Goal: Task Accomplishment & Management: Manage account settings

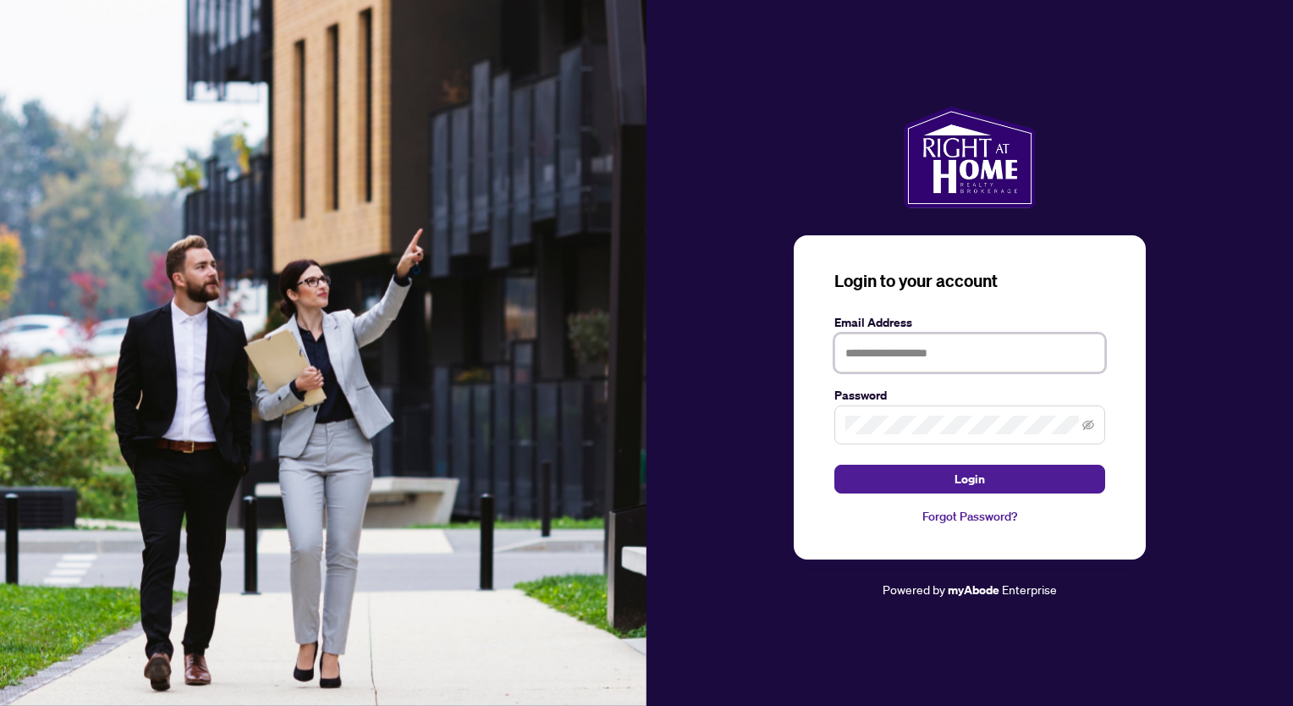
click at [887, 355] on input "text" at bounding box center [969, 352] width 271 height 39
click at [0, 705] on com-1password-button at bounding box center [0, 706] width 0 height 0
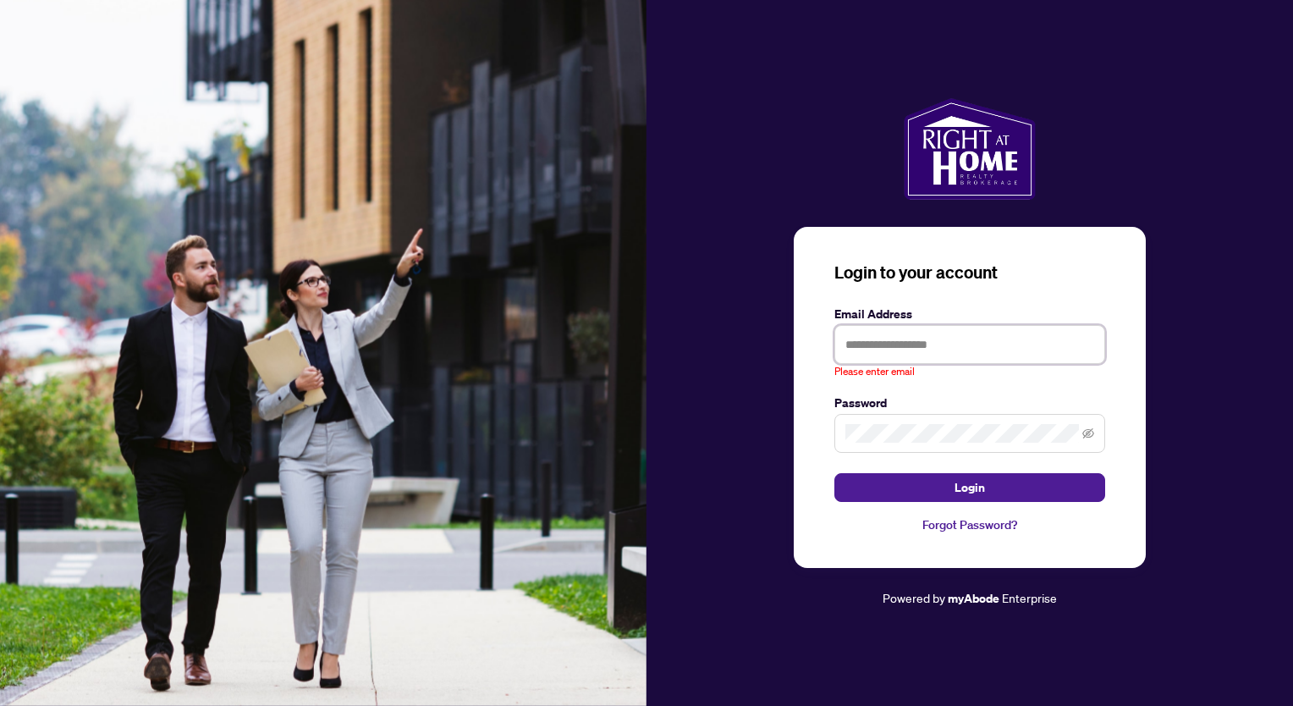
type input "**********"
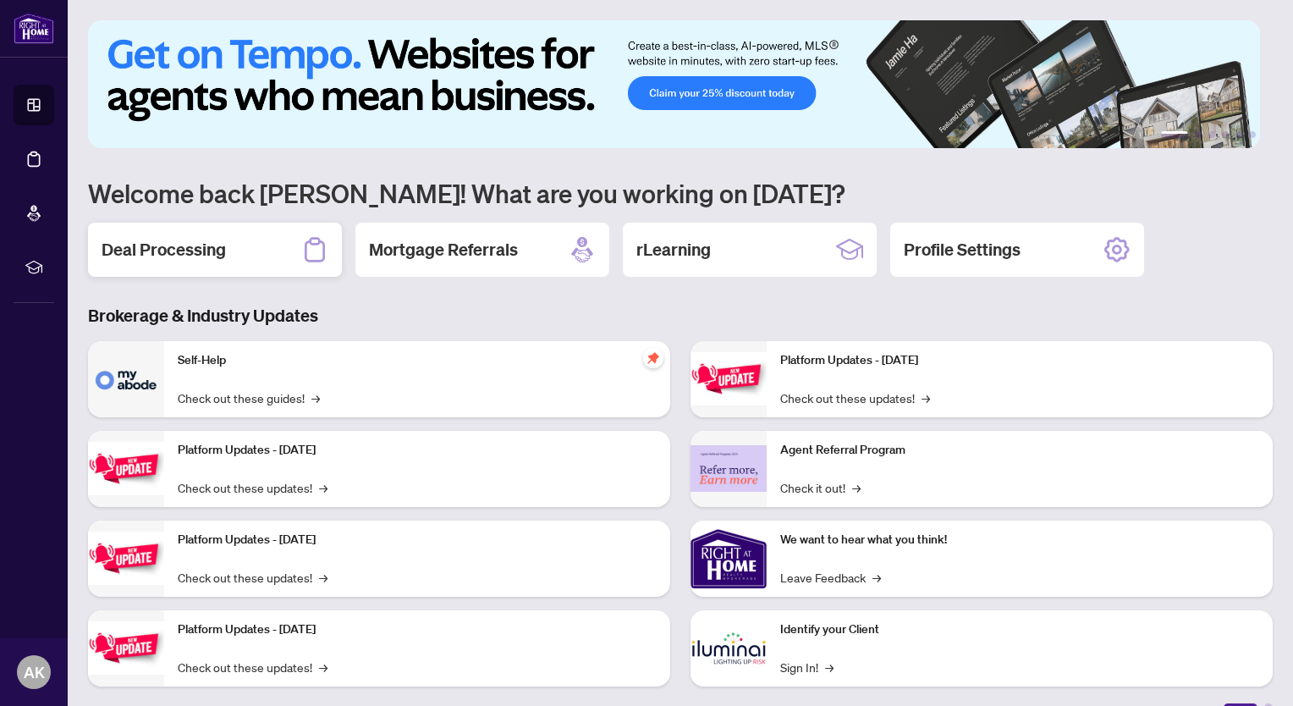
click at [200, 240] on h2 "Deal Processing" at bounding box center [164, 250] width 124 height 24
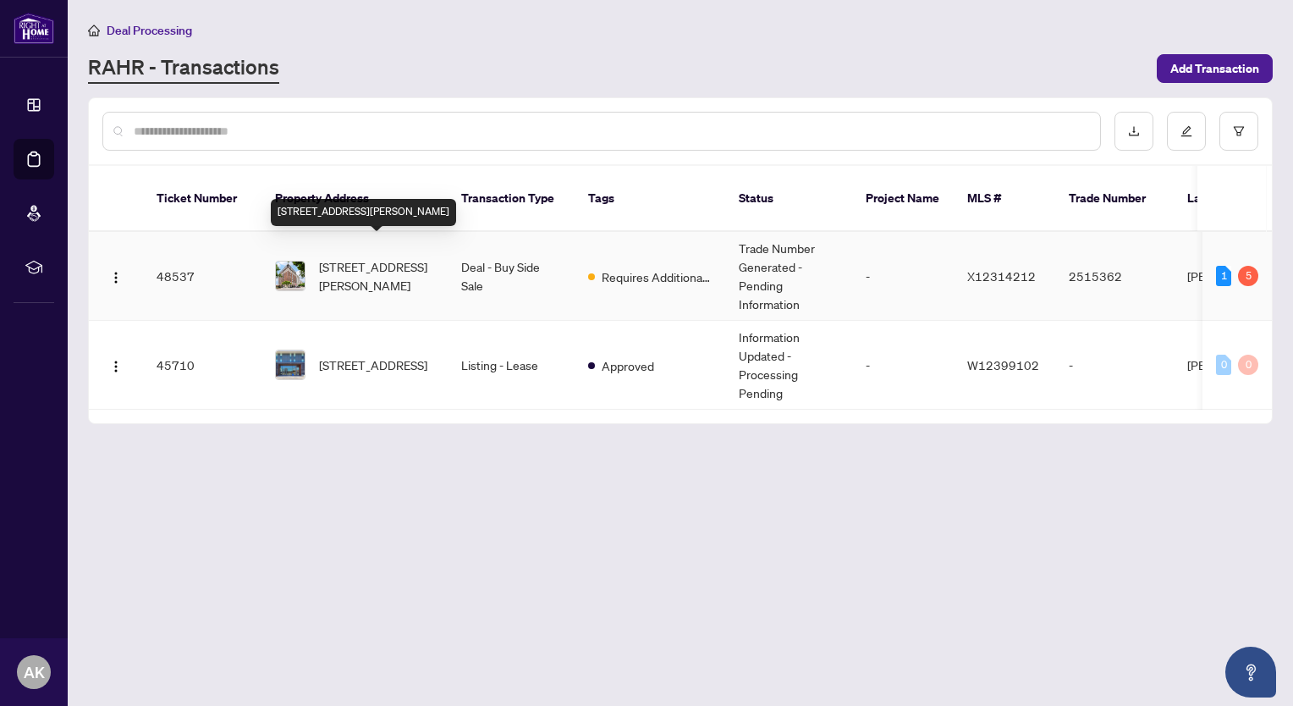
click at [374, 257] on span "[STREET_ADDRESS][PERSON_NAME]" at bounding box center [376, 275] width 115 height 37
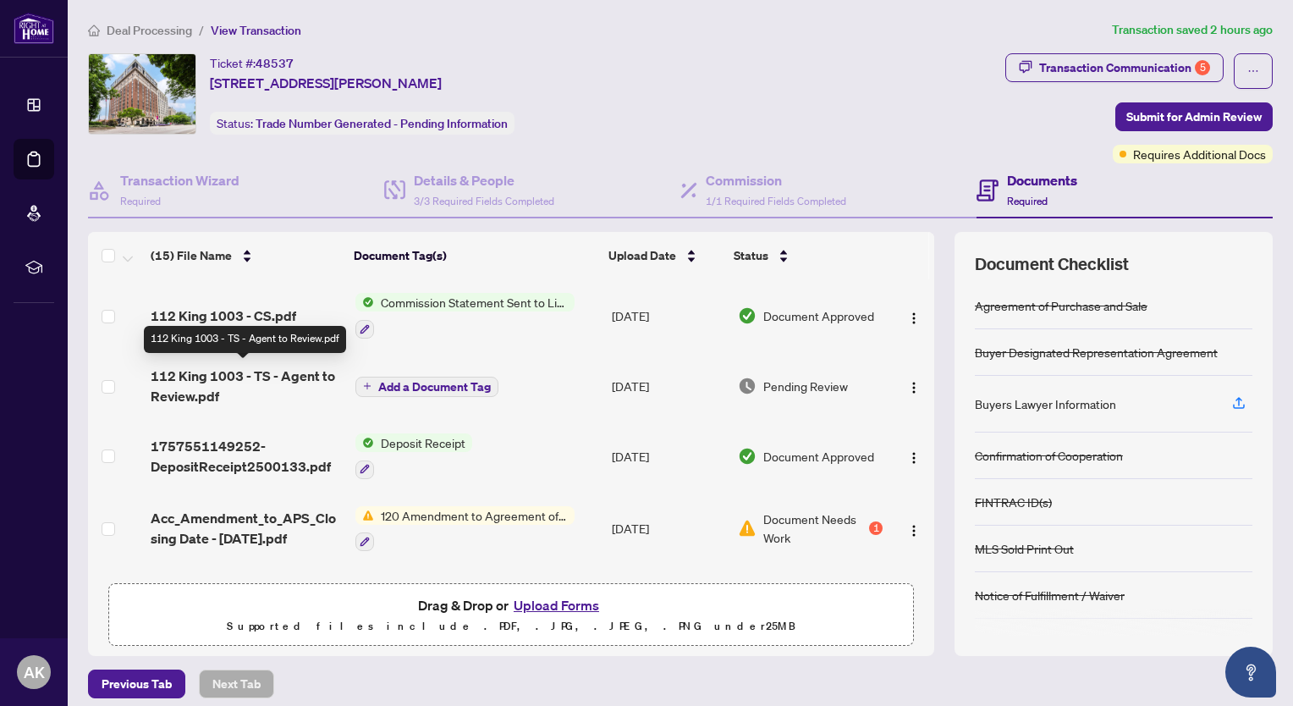
click at [281, 377] on span "112 King 1003 - TS - Agent to Review.pdf" at bounding box center [246, 386] width 191 height 41
click at [802, 383] on span "Pending Review" at bounding box center [805, 386] width 85 height 19
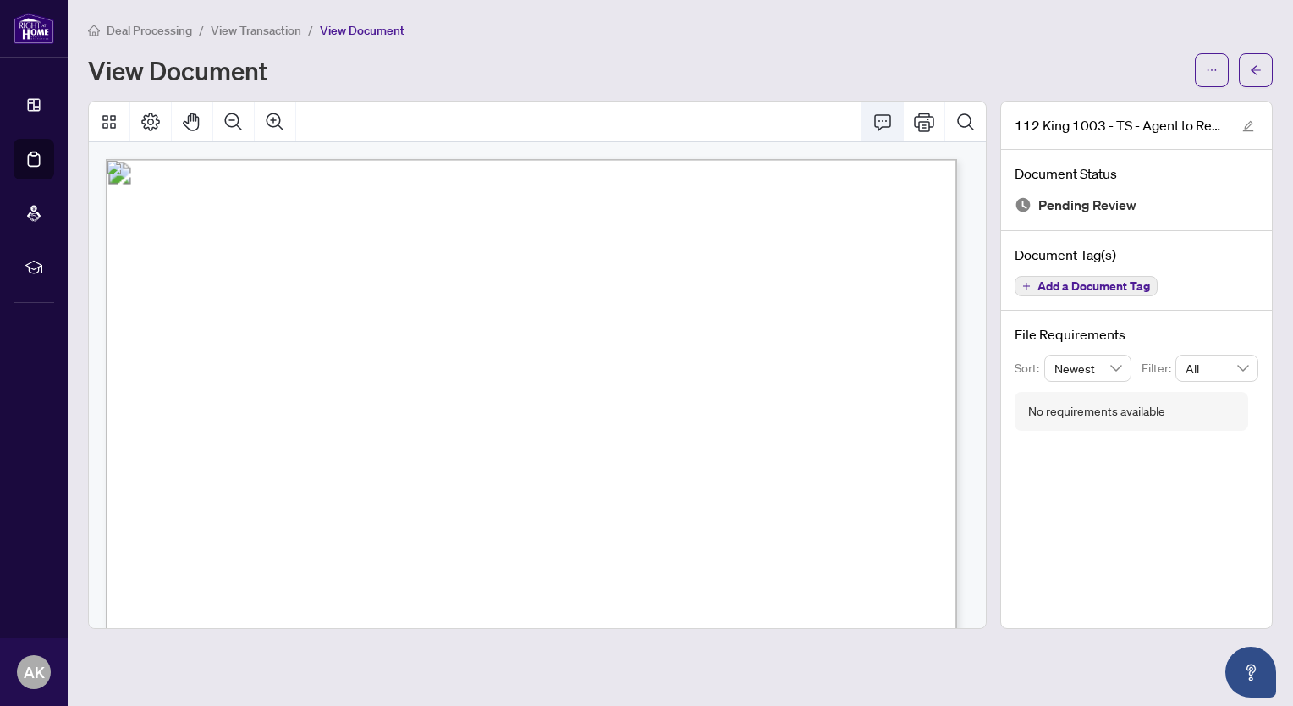
click at [883, 124] on icon "Comment" at bounding box center [882, 122] width 20 height 20
click at [1093, 464] on div "112 King 1003 - TS - Agent to Review.pdf Document Status Pending Review Documen…" at bounding box center [1136, 365] width 272 height 528
click at [1103, 408] on div "No requirements available" at bounding box center [1096, 411] width 137 height 19
click at [1102, 412] on div "No requirements available" at bounding box center [1096, 411] width 137 height 19
click at [1106, 410] on div "No requirements available" at bounding box center [1096, 411] width 137 height 19
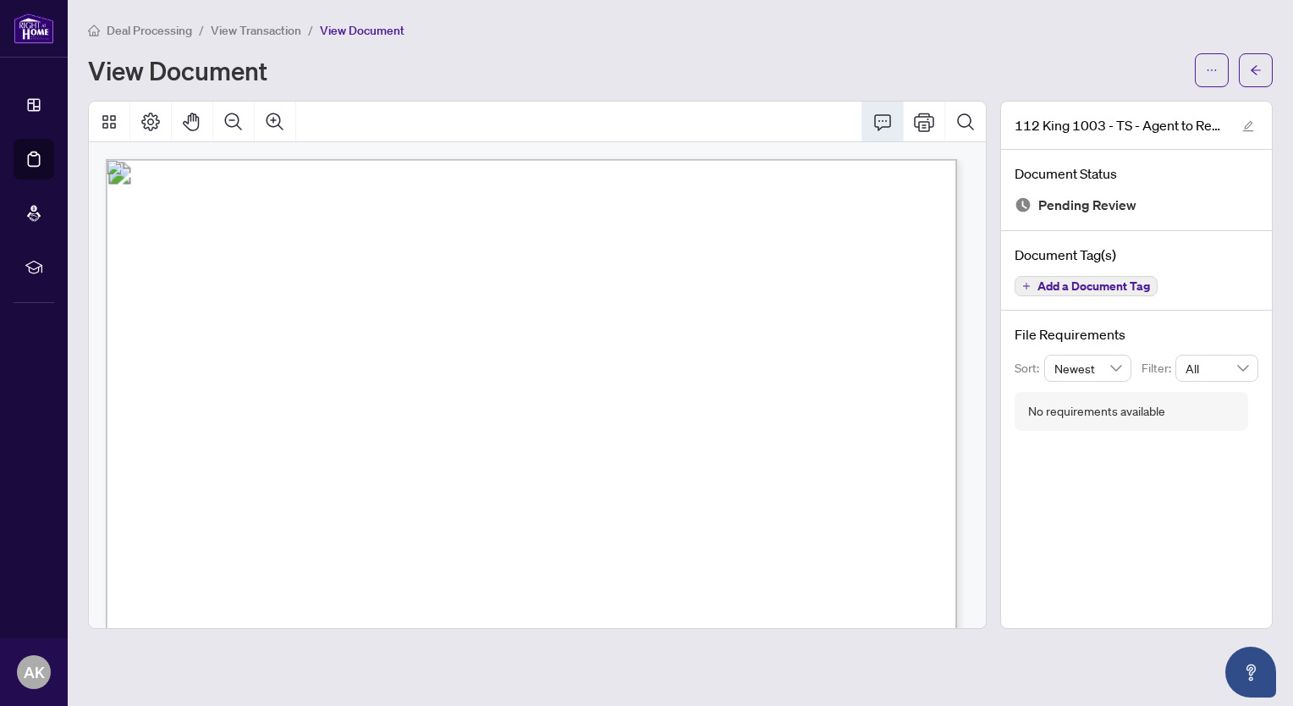
click at [1105, 408] on div "No requirements available" at bounding box center [1096, 411] width 137 height 19
click at [1174, 408] on div "No requirements available" at bounding box center [1132, 411] width 234 height 39
click at [876, 120] on icon "Comment" at bounding box center [882, 122] width 20 height 20
click at [196, 114] on icon "Pan Mode" at bounding box center [192, 122] width 20 height 20
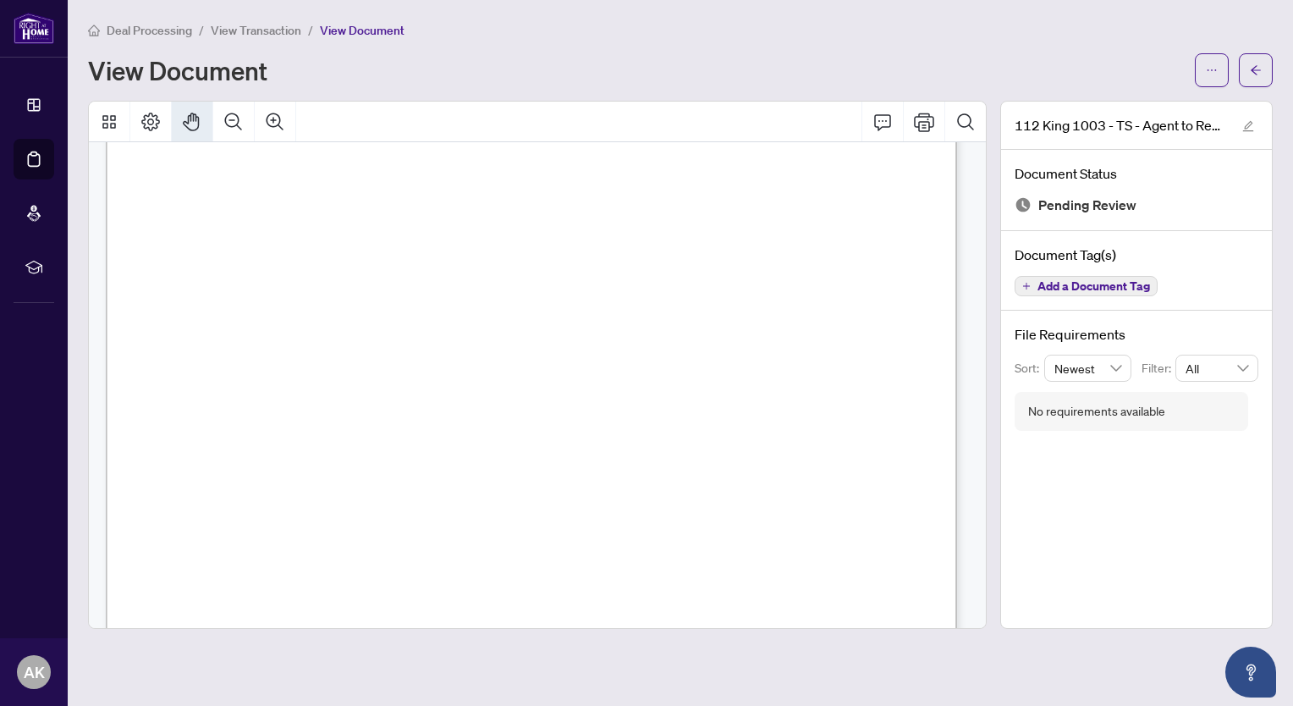
drag, startPoint x: 426, startPoint y: 343, endPoint x: 409, endPoint y: 186, distance: 157.5
click at [880, 120] on icon "Comment" at bounding box center [882, 122] width 20 height 20
click at [880, 117] on icon "Comment" at bounding box center [882, 122] width 20 height 20
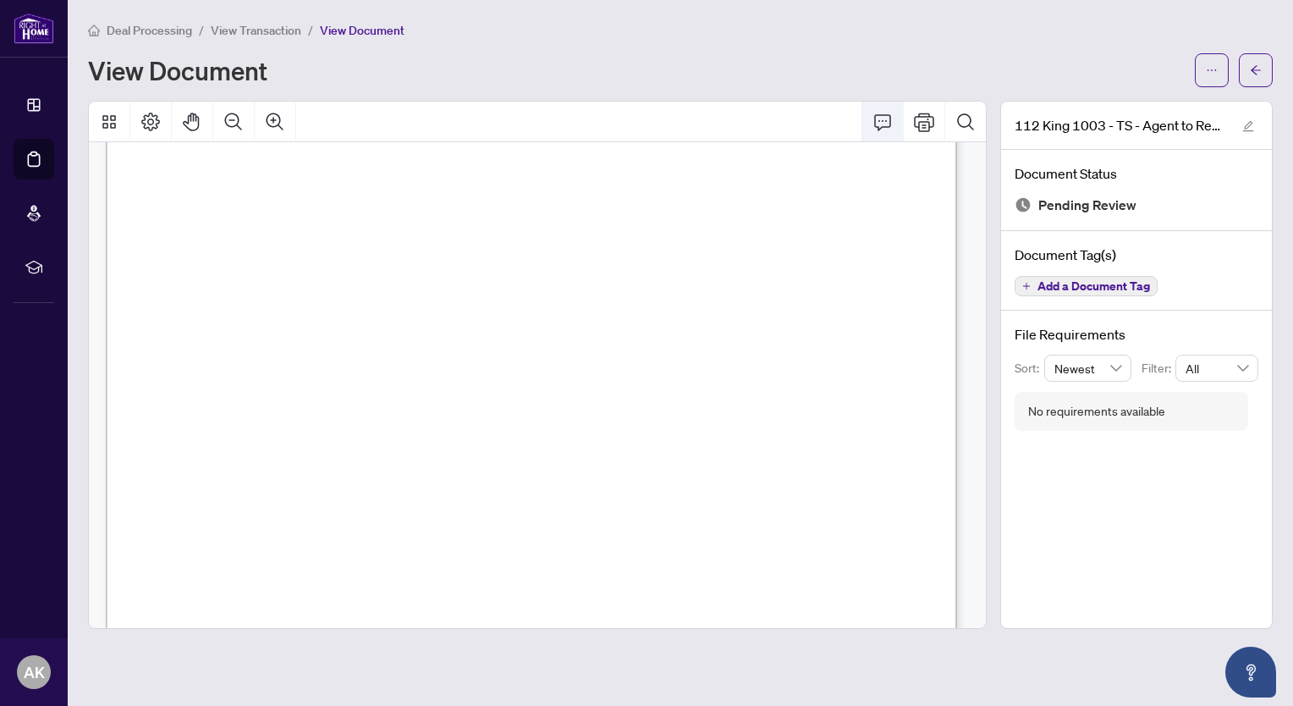
click at [883, 120] on icon "Comment" at bounding box center [882, 122] width 17 height 16
click at [883, 114] on icon "Comment" at bounding box center [882, 122] width 17 height 16
click at [1212, 69] on icon "ellipsis" at bounding box center [1212, 70] width 12 height 12
